Goal: Task Accomplishment & Management: Use online tool/utility

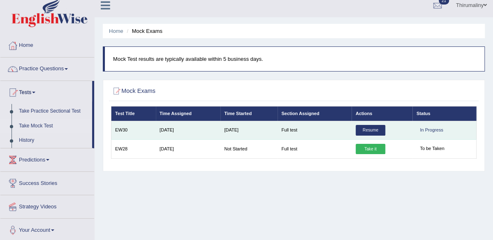
click at [369, 136] on link "Resume" at bounding box center [371, 130] width 30 height 11
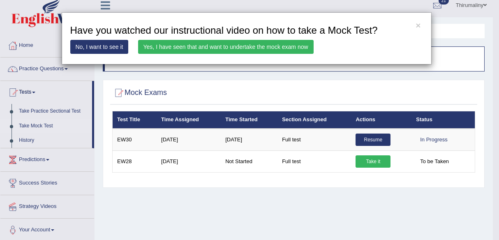
click at [269, 46] on link "Yes, I have seen that and want to undertake the mock exam now" at bounding box center [226, 47] width 176 height 14
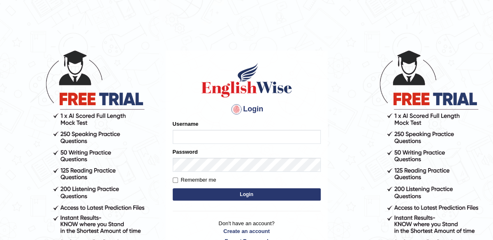
type input "maliny"
click at [230, 195] on button "Login" at bounding box center [247, 194] width 148 height 12
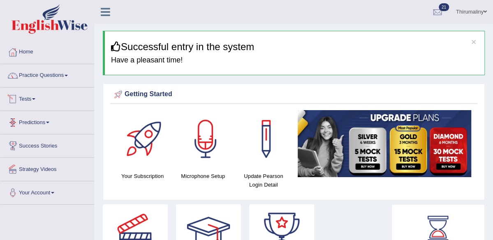
click at [34, 100] on link "Tests" at bounding box center [47, 98] width 94 height 21
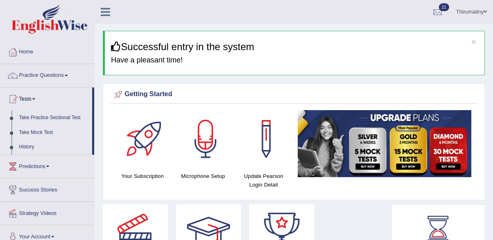
click at [26, 134] on link "Take Mock Test" at bounding box center [53, 132] width 77 height 15
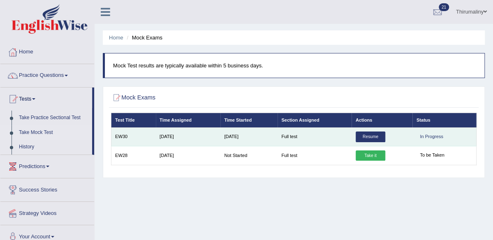
click at [379, 142] on link "Resume" at bounding box center [371, 137] width 30 height 11
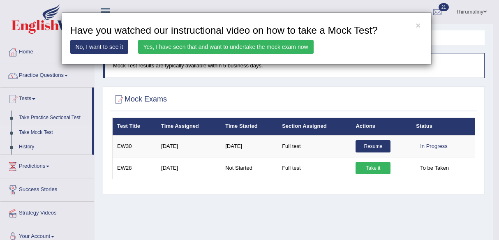
click at [276, 50] on link "Yes, I have seen that and want to undertake the mock exam now" at bounding box center [226, 47] width 176 height 14
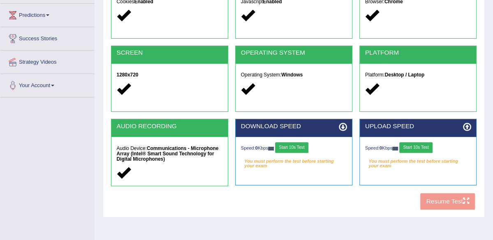
scroll to position [115, 0]
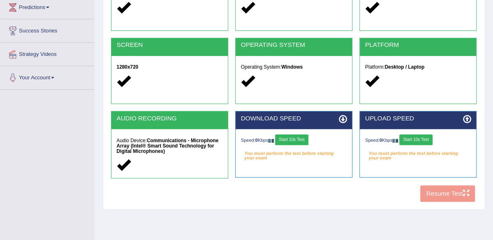
click at [308, 145] on button "Start 10s Test" at bounding box center [291, 139] width 33 height 11
click at [423, 145] on button "Start 10s Test" at bounding box center [415, 139] width 33 height 11
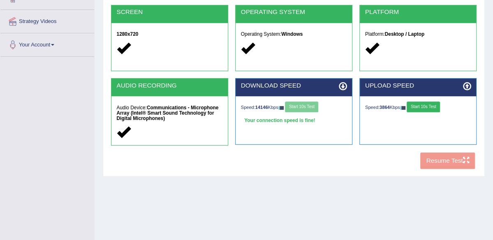
scroll to position [165, 0]
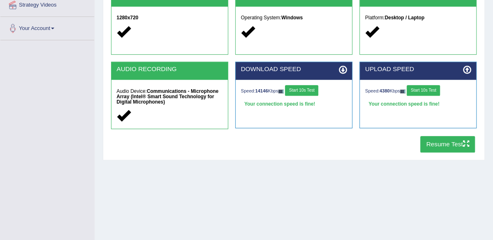
click at [463, 147] on icon "button" at bounding box center [466, 144] width 6 height 6
